Goal: Task Accomplishment & Management: Manage account settings

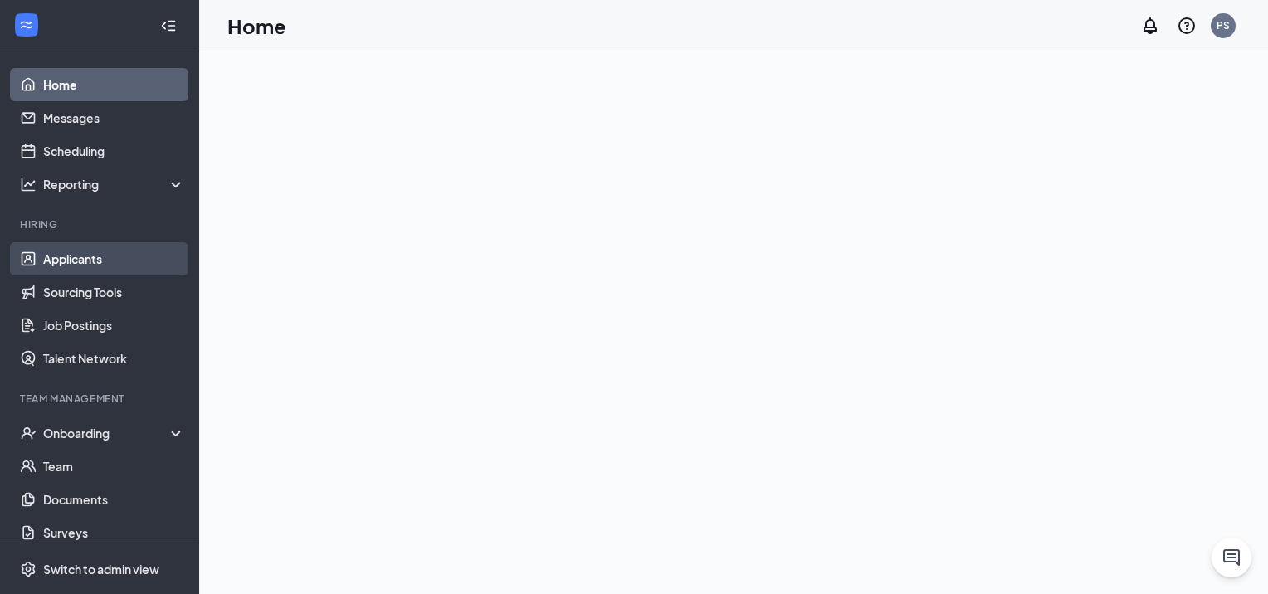
click at [146, 260] on link "Applicants" at bounding box center [114, 258] width 142 height 33
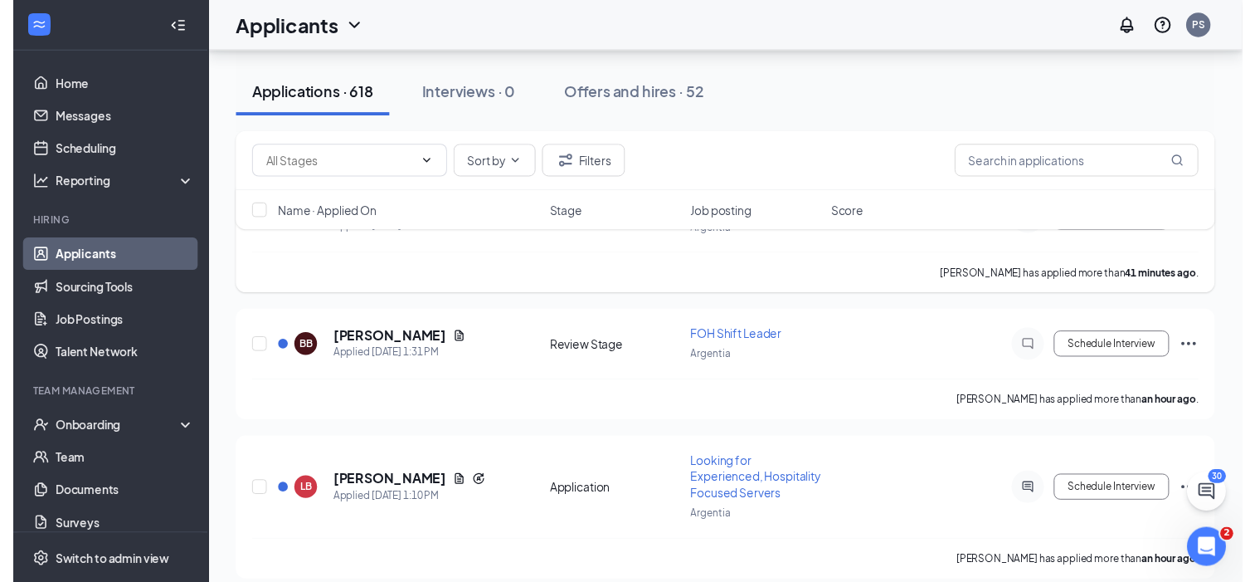
scroll to position [166, 0]
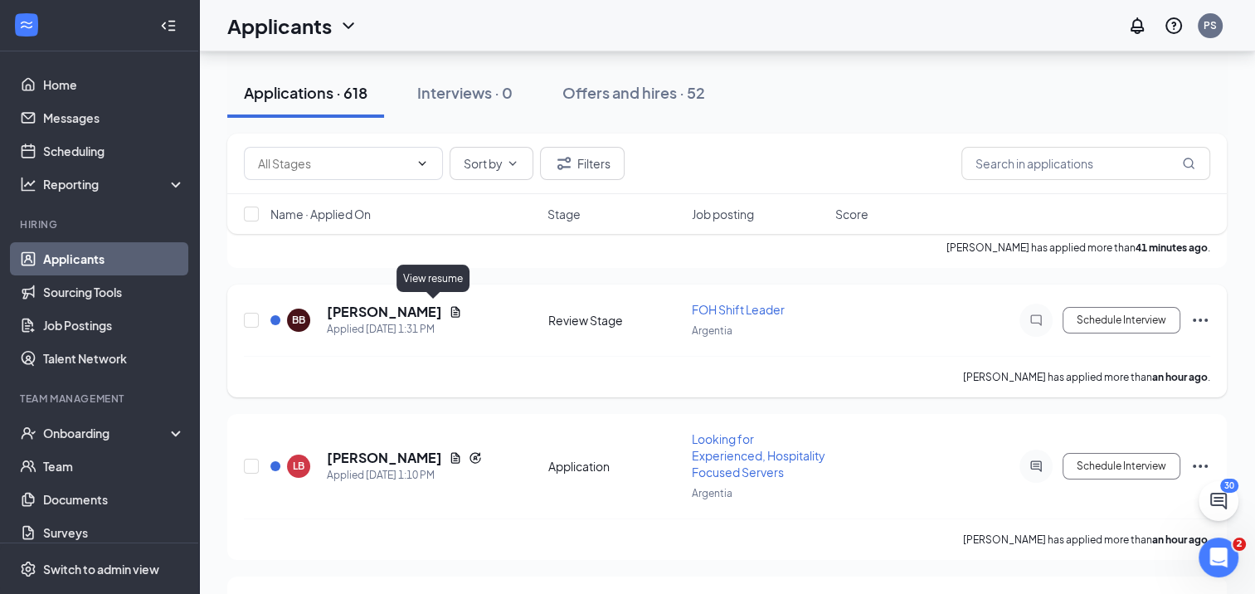
click at [451, 309] on icon "Document" at bounding box center [455, 311] width 9 height 11
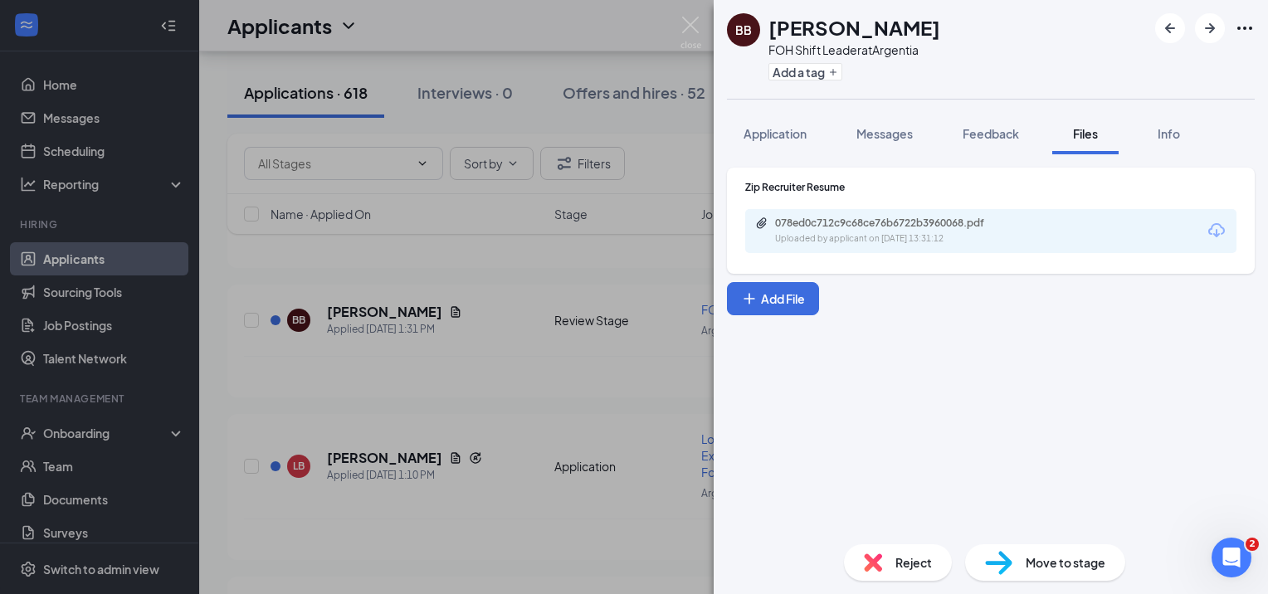
click at [912, 220] on div "078ed0c712c9c68ce76b6722b3960068.pdf" at bounding box center [891, 223] width 232 height 13
click at [508, 285] on div "BB [PERSON_NAME] FOH Shift Leader at Argentia Add a tag Application Messages Fe…" at bounding box center [634, 297] width 1268 height 594
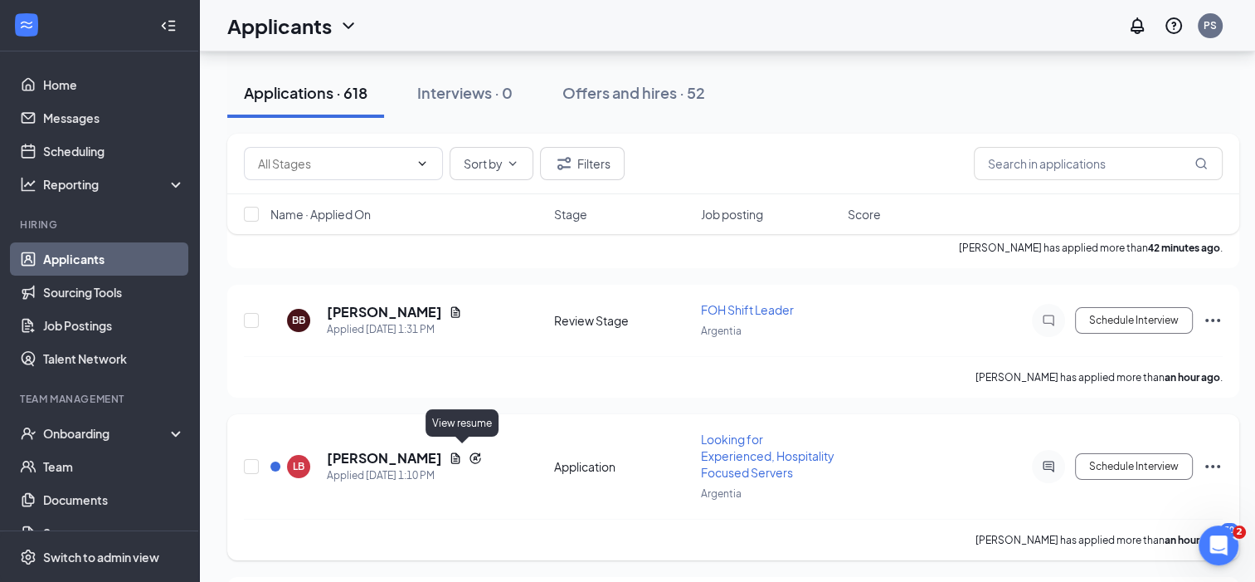
click at [460, 455] on icon "Document" at bounding box center [455, 457] width 9 height 11
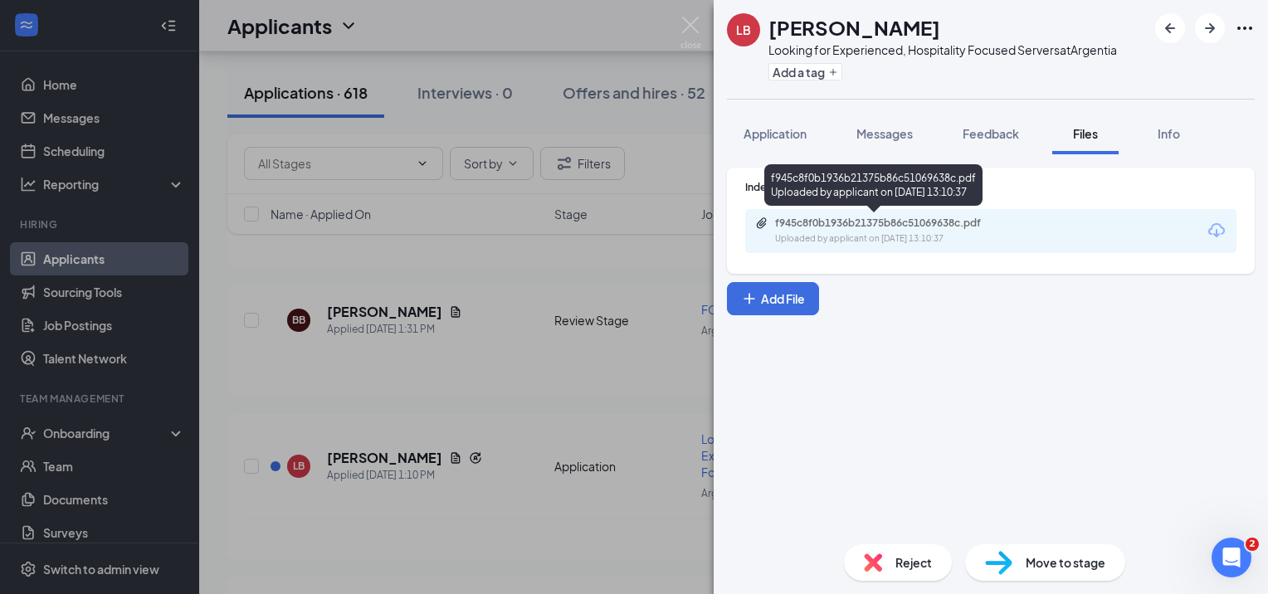
click at [836, 222] on div "f945c8f0b1936b21375b86c51069638c.pdf" at bounding box center [891, 223] width 232 height 13
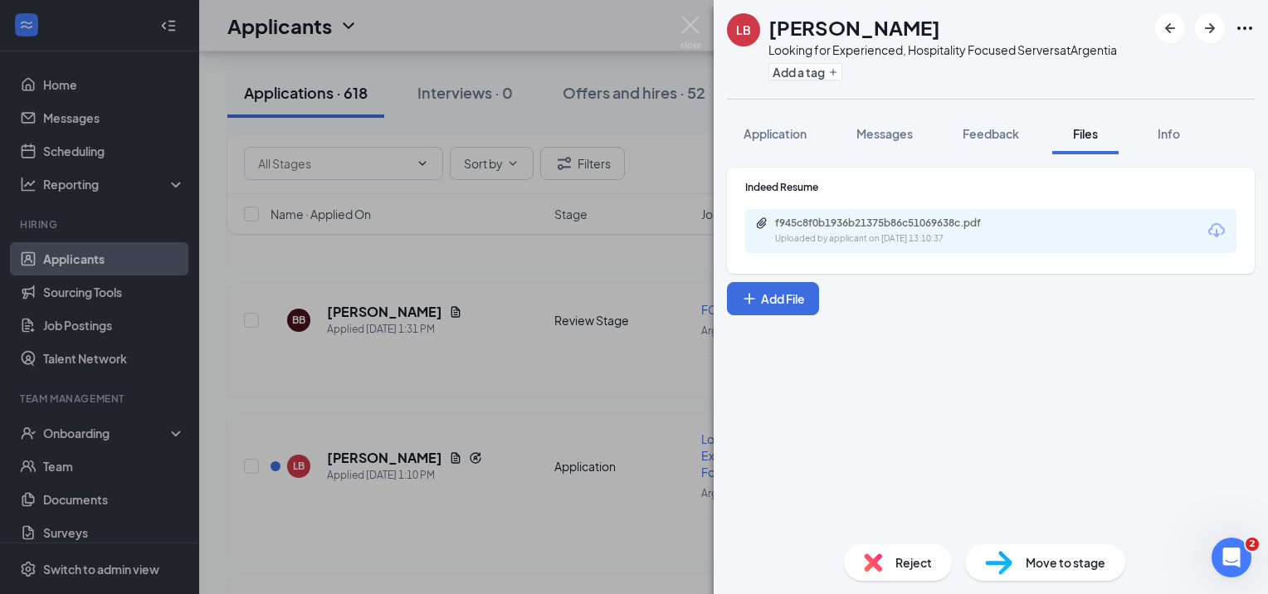
click at [545, 265] on div "LB [PERSON_NAME] Looking for Experienced, Hospitality Focused Servers at [GEOGR…" at bounding box center [634, 297] width 1268 height 594
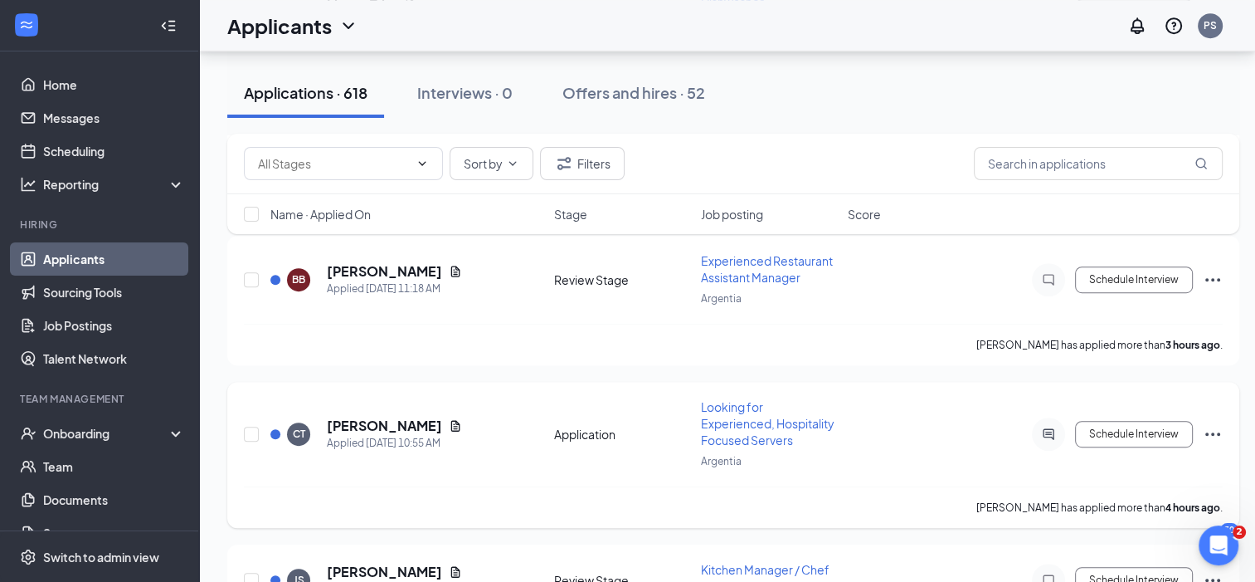
scroll to position [912, 0]
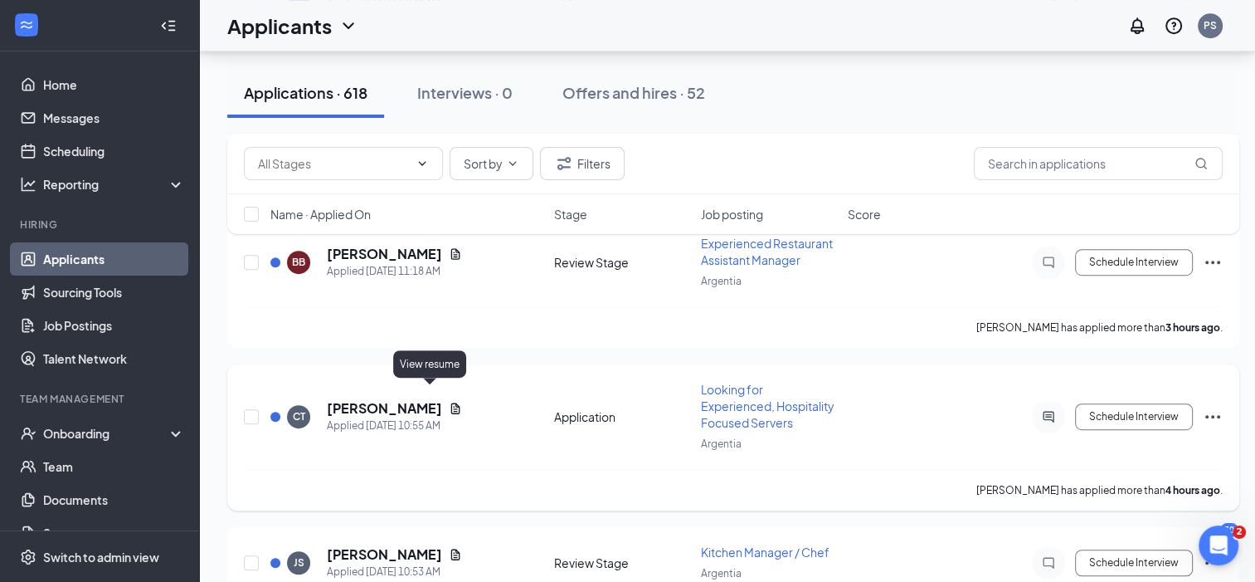
click at [449, 401] on icon "Document" at bounding box center [455, 407] width 13 height 13
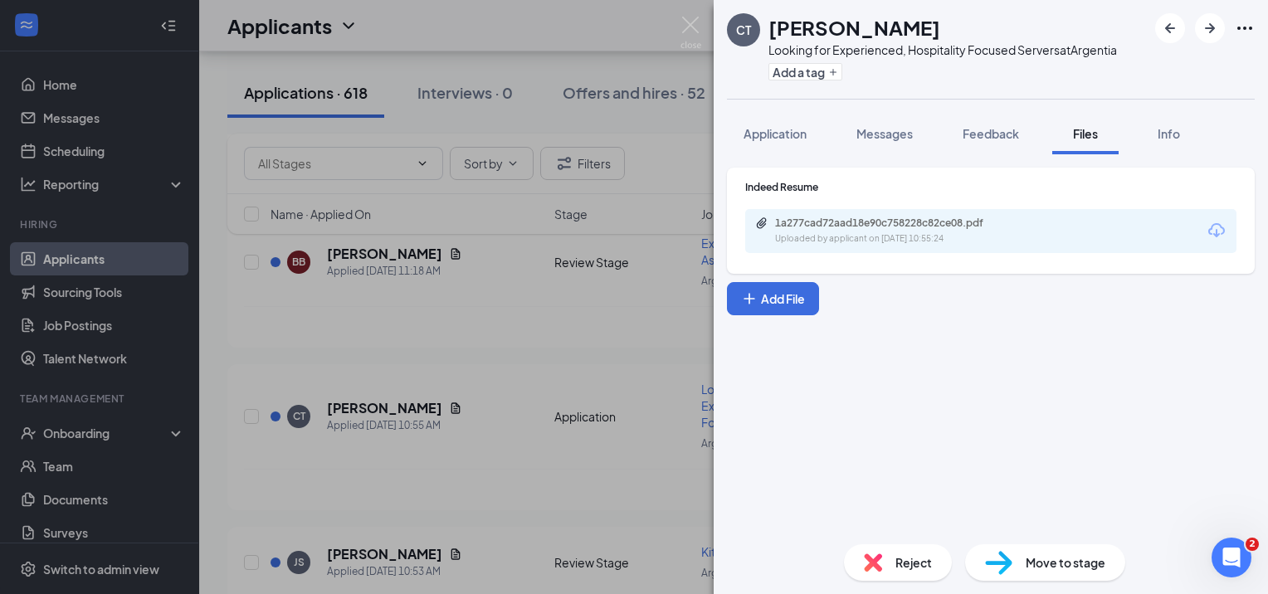
click at [926, 219] on div "1a277cad72aad18e90c758228c82ce08.pdf" at bounding box center [891, 223] width 232 height 13
click at [504, 452] on div "CT [PERSON_NAME] Looking for Experienced, Hospitality Focused Servers at [GEOGR…" at bounding box center [634, 297] width 1268 height 594
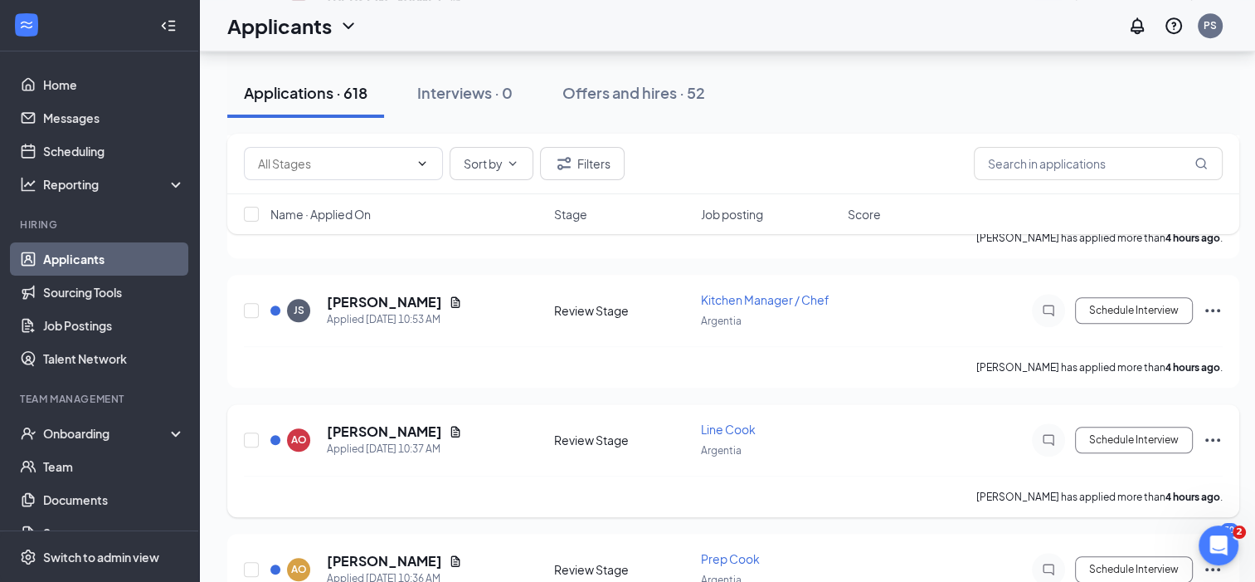
scroll to position [1161, 0]
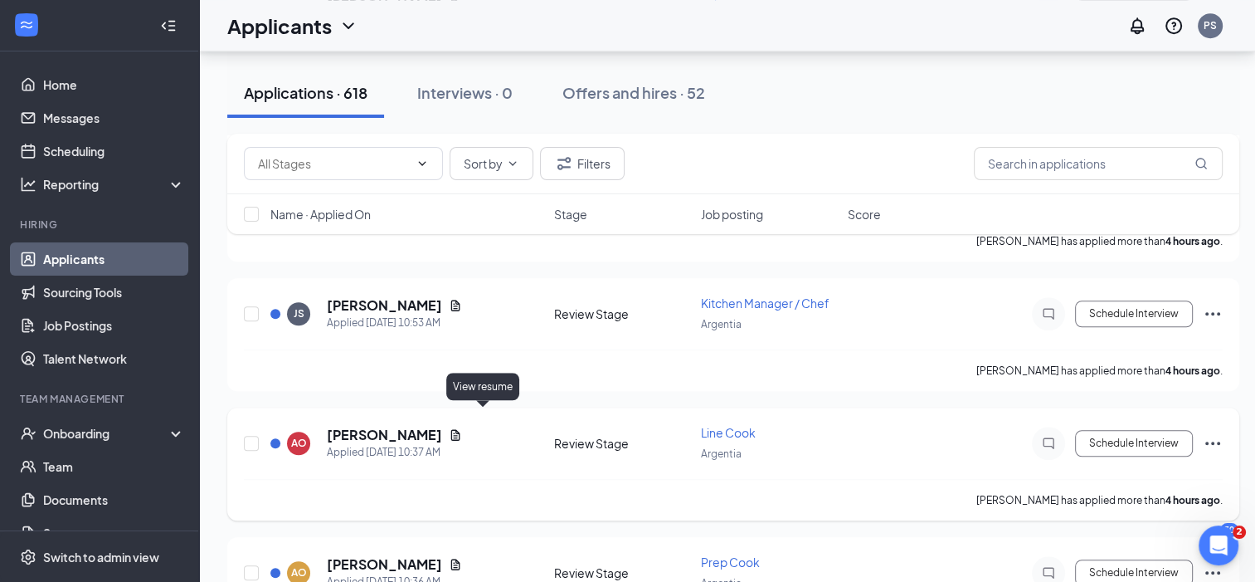
click at [462, 428] on icon "Document" at bounding box center [455, 434] width 13 height 13
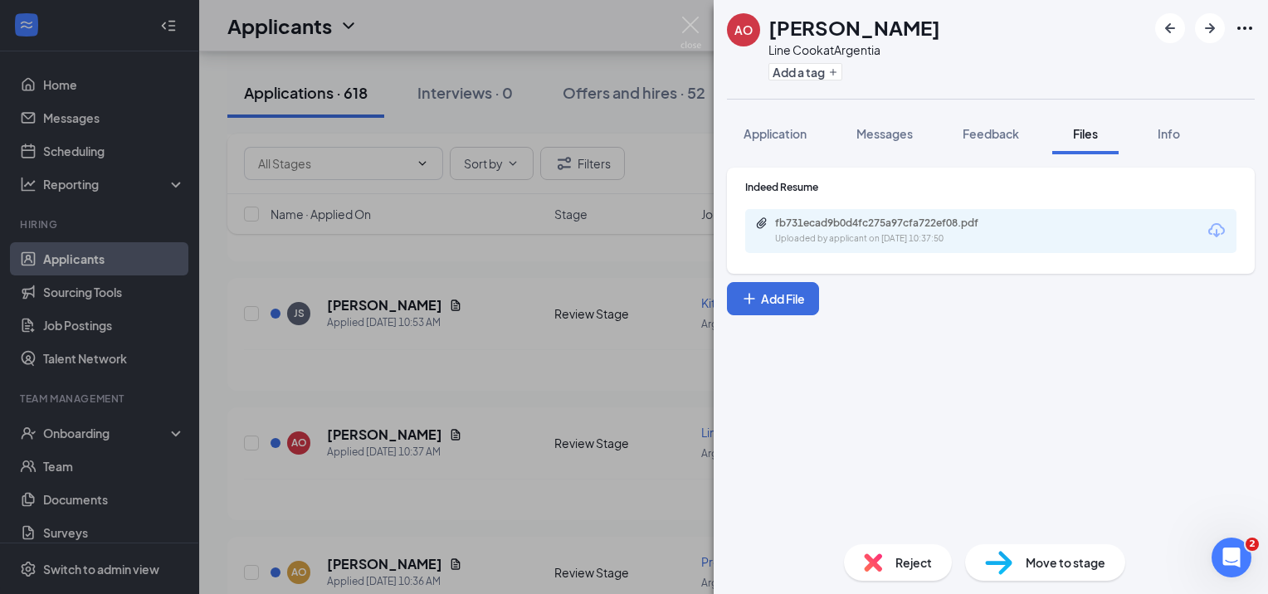
click at [850, 220] on div "fb731ecad9b0d4fc275a97cfa722ef08.pdf" at bounding box center [891, 223] width 232 height 13
click at [627, 305] on div "AO [PERSON_NAME] Line Cook at Argentia Add a tag Application Messages Feedback …" at bounding box center [634, 297] width 1268 height 594
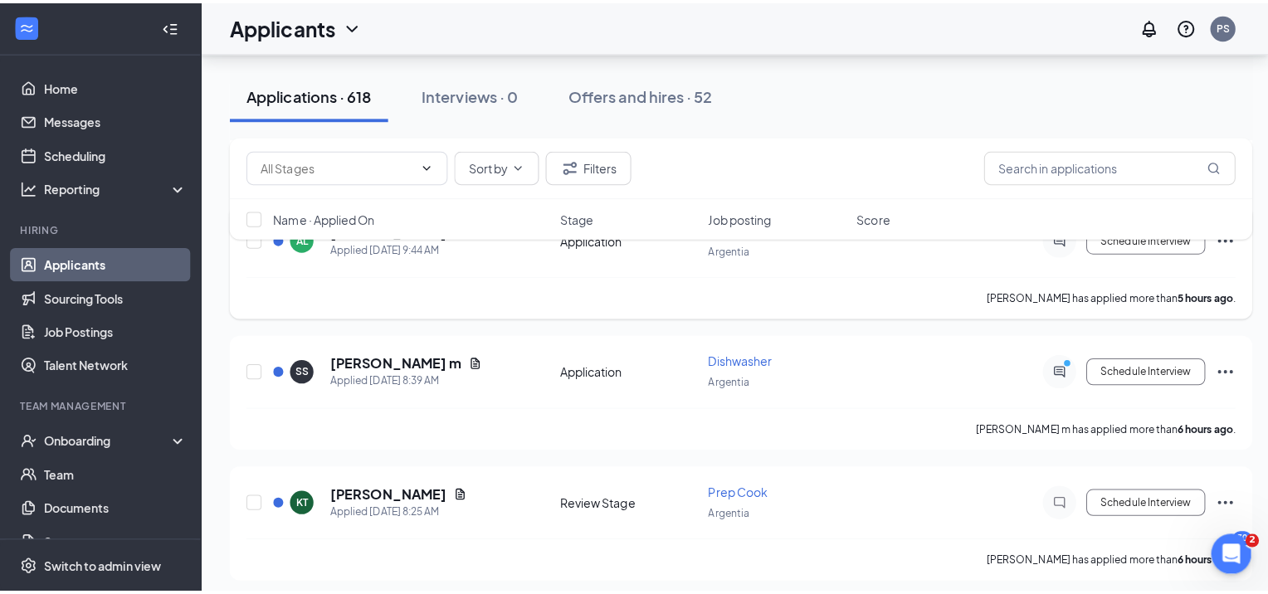
scroll to position [1659, 0]
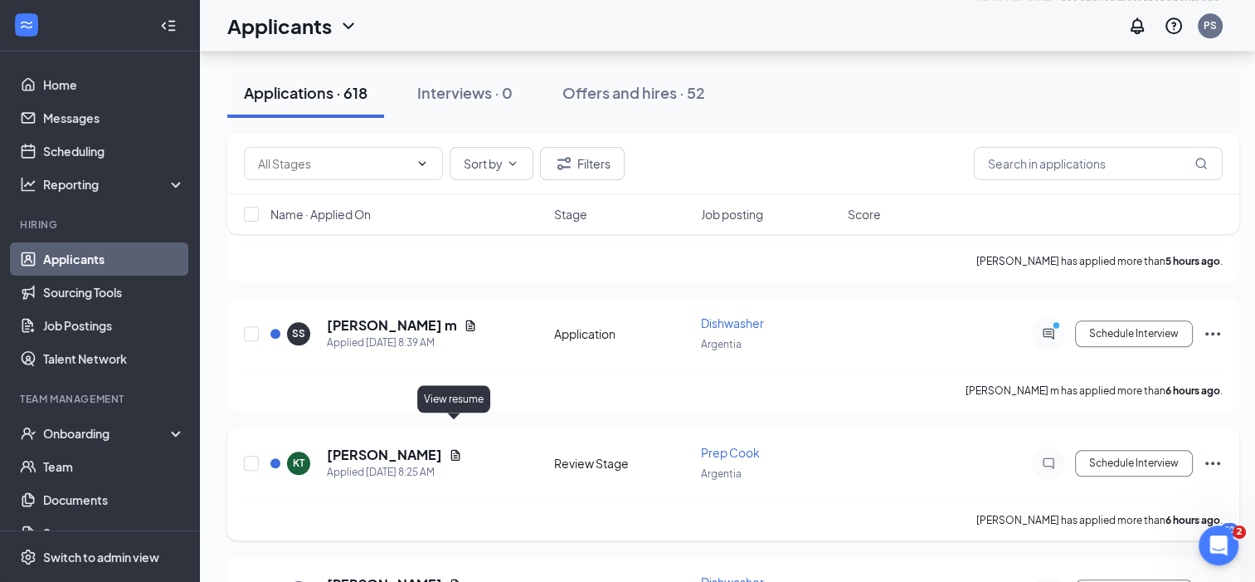
click at [455, 449] on icon "Document" at bounding box center [455, 454] width 9 height 11
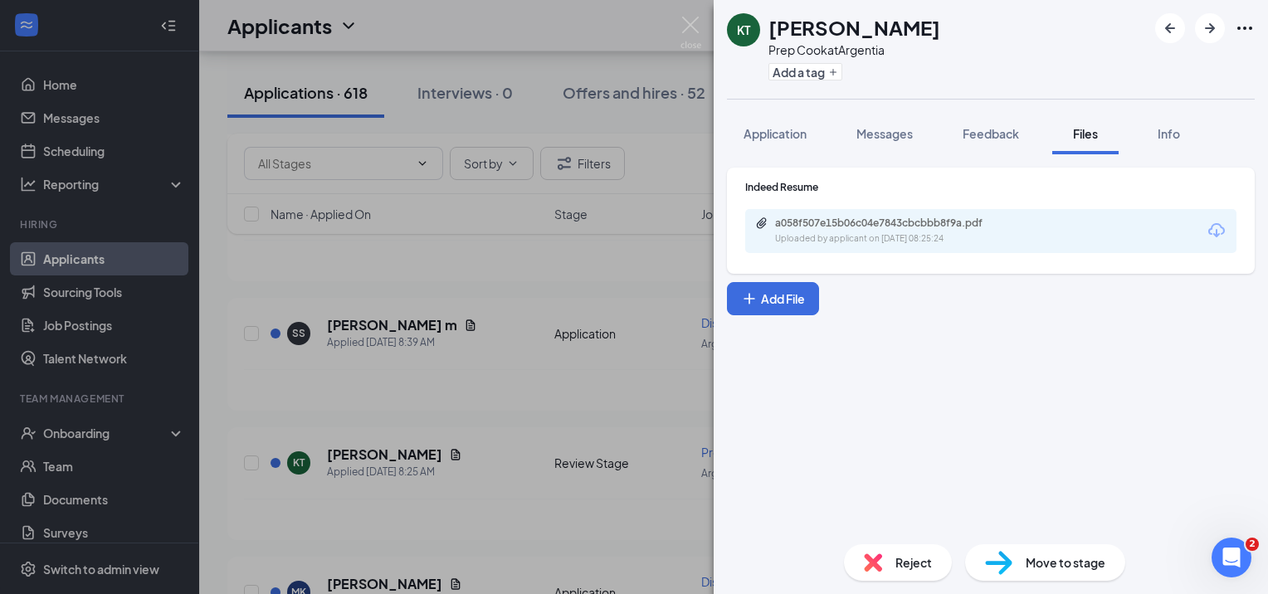
click at [830, 242] on div "Uploaded by applicant on [DATE] 08:25:24" at bounding box center [899, 238] width 249 height 13
click at [604, 421] on div "KT [PERSON_NAME] Prep Cook at Argentia Add a tag Application Messages Feedback …" at bounding box center [634, 297] width 1268 height 594
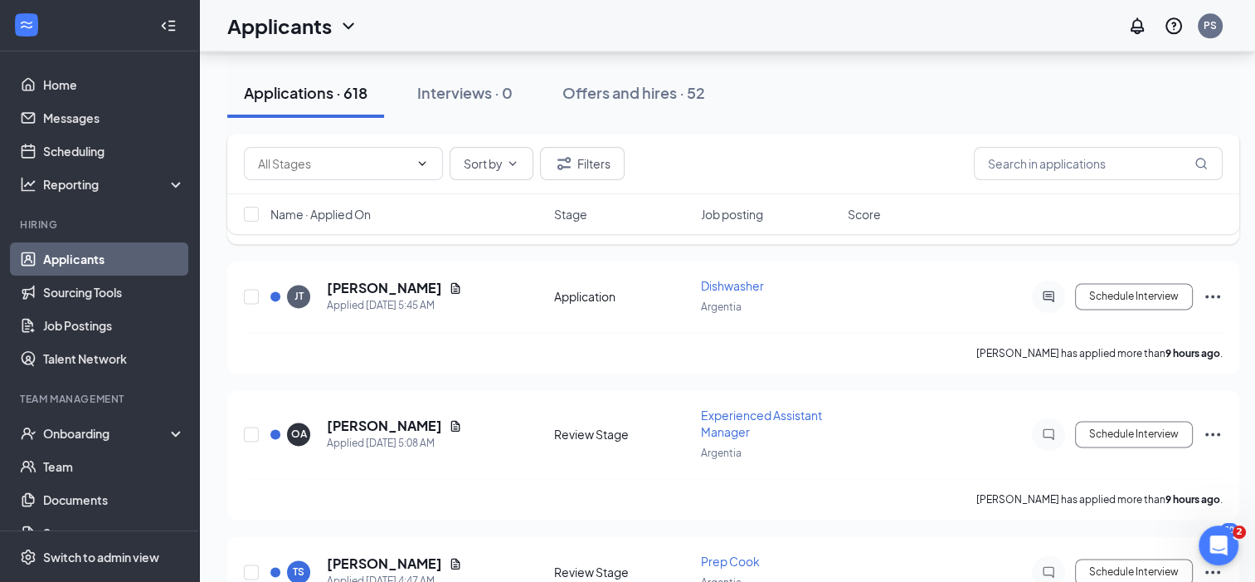
scroll to position [2157, 0]
